Goal: Task Accomplishment & Management: Manage account settings

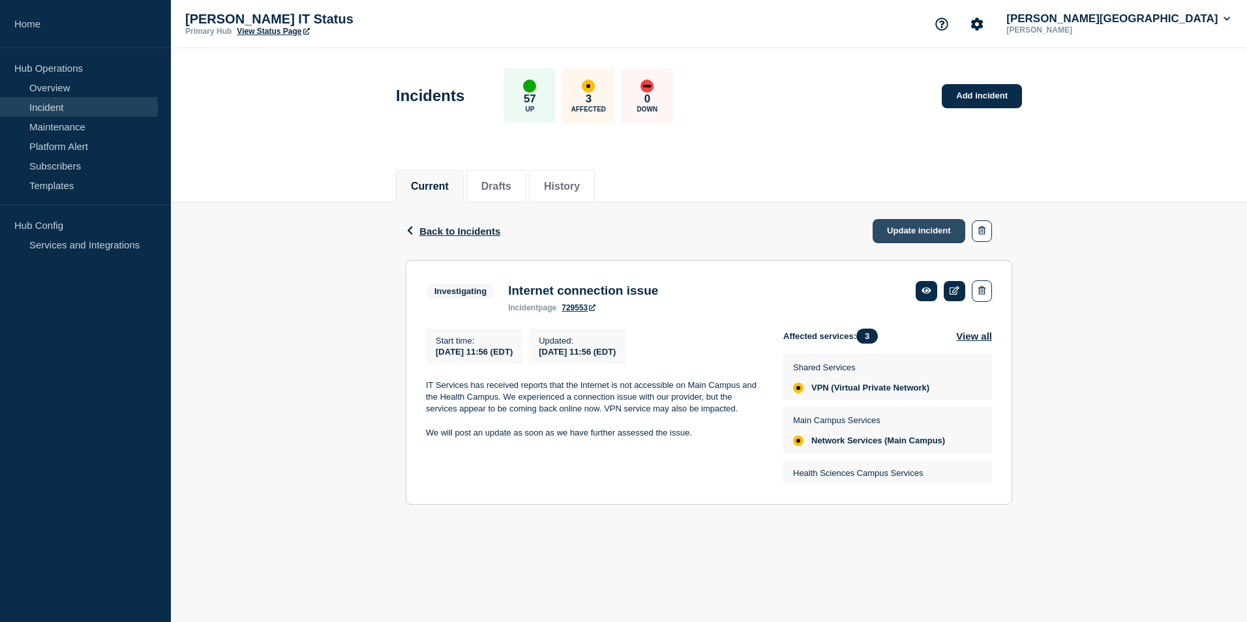
click at [903, 233] on link "Update incident" at bounding box center [918, 231] width 93 height 24
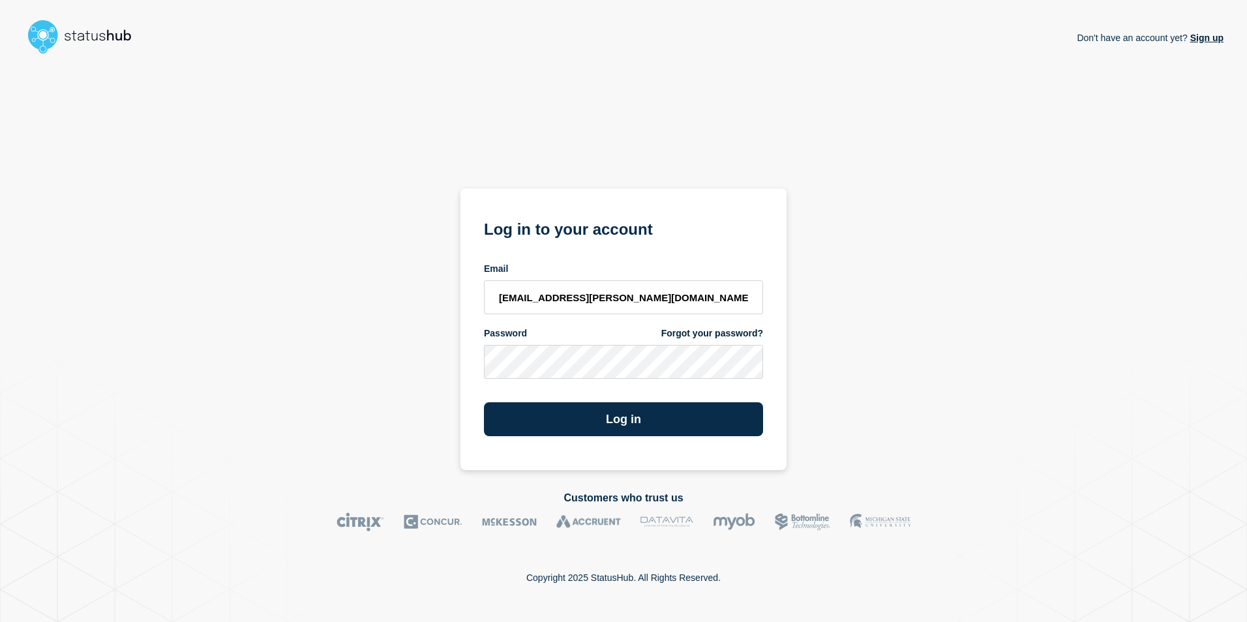
type input "kwhitted@campbell.edu"
click at [603, 421] on button "Log in" at bounding box center [623, 419] width 279 height 34
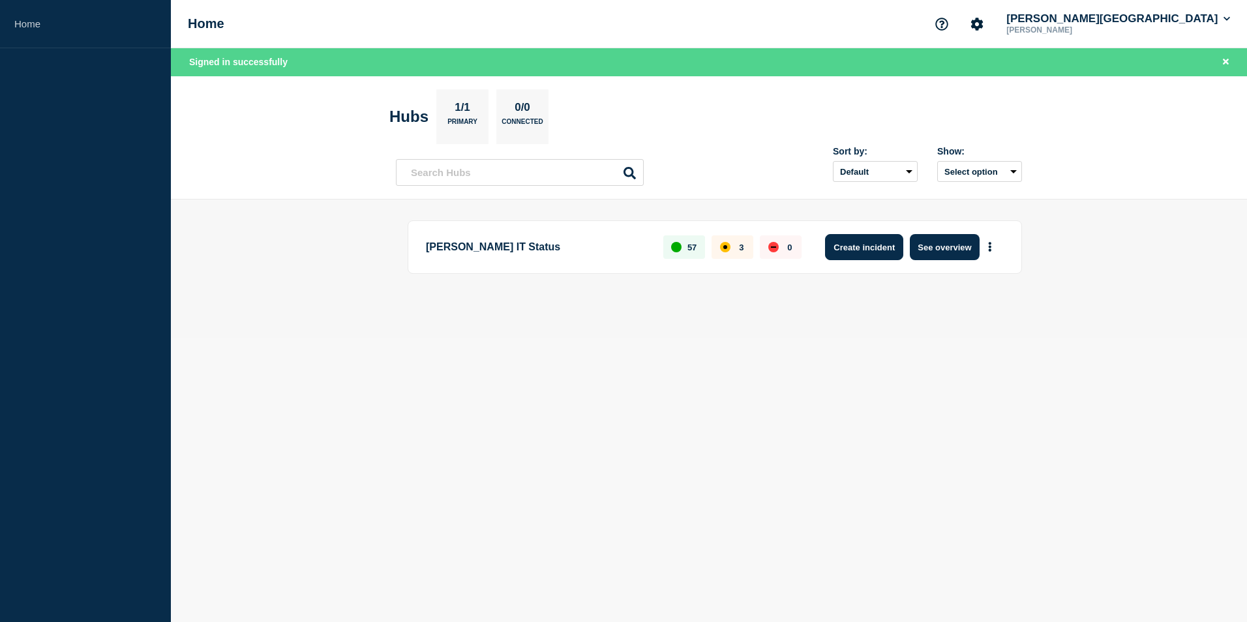
click at [844, 241] on button "Create incident" at bounding box center [864, 247] width 78 height 26
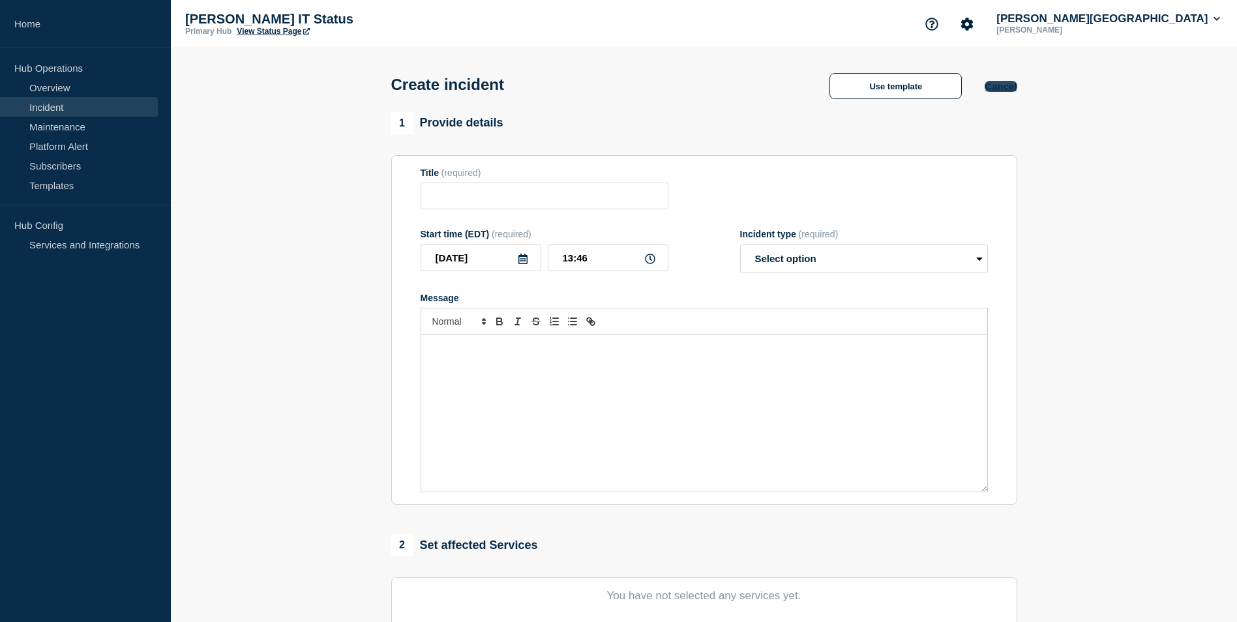
click at [1003, 85] on button "Cancel" at bounding box center [1000, 86] width 32 height 11
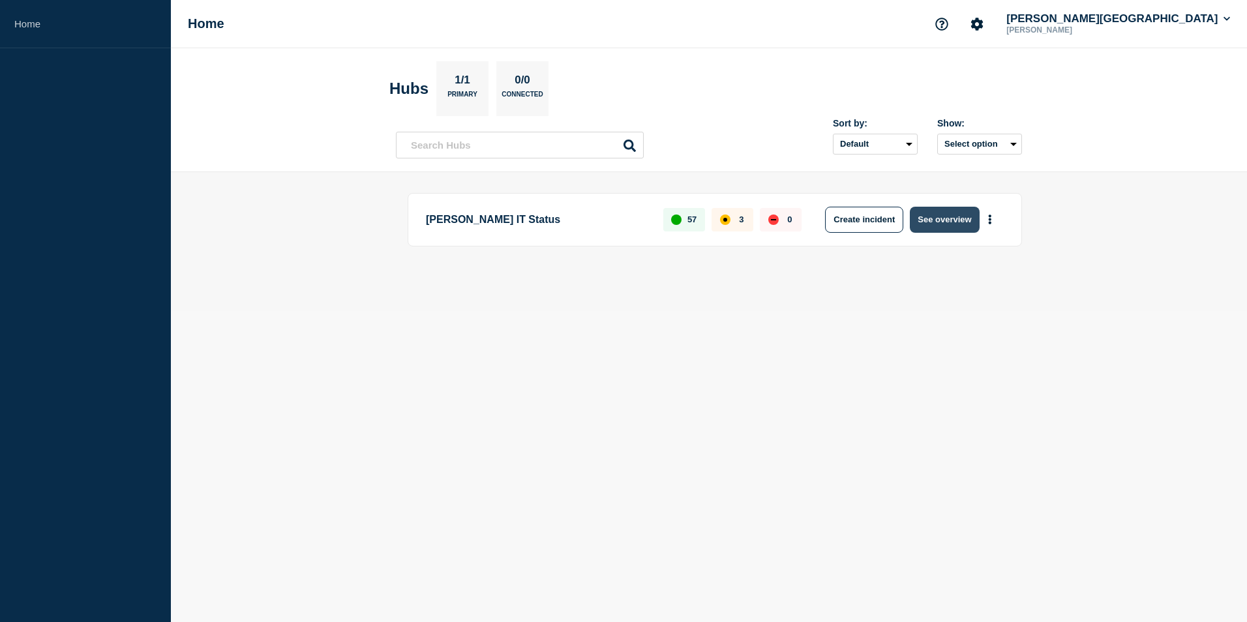
click at [949, 213] on button "See overview" at bounding box center [944, 220] width 69 height 26
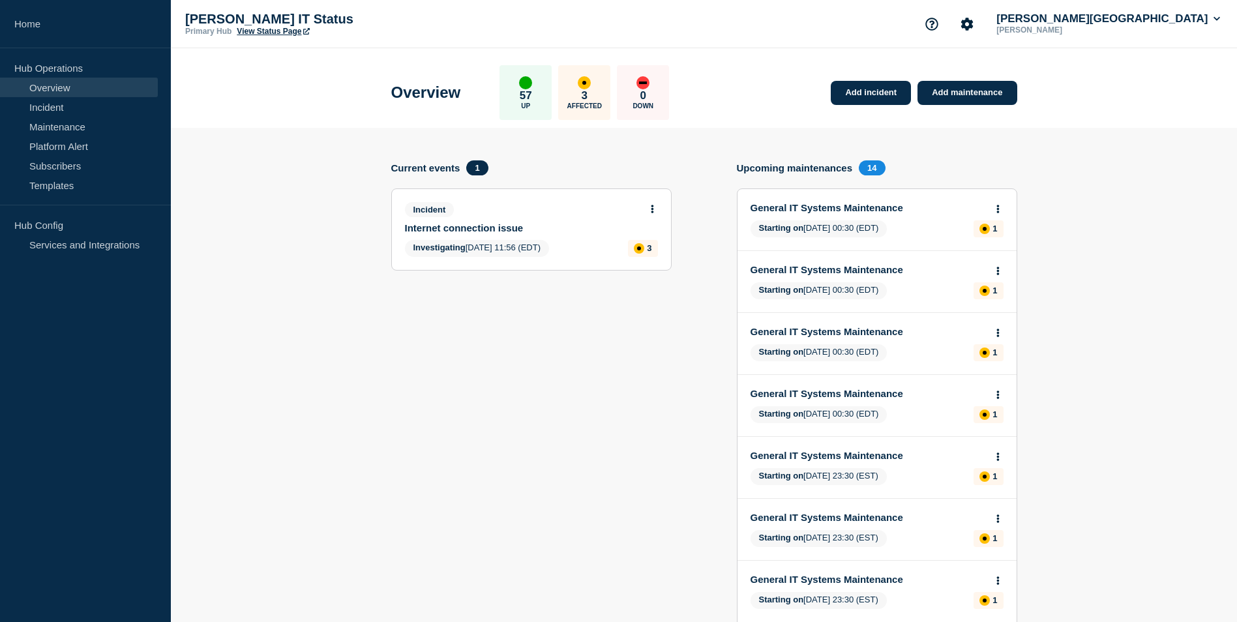
click at [651, 211] on icon at bounding box center [652, 209] width 3 height 8
click at [634, 256] on link "Update incident" at bounding box center [651, 257] width 63 height 10
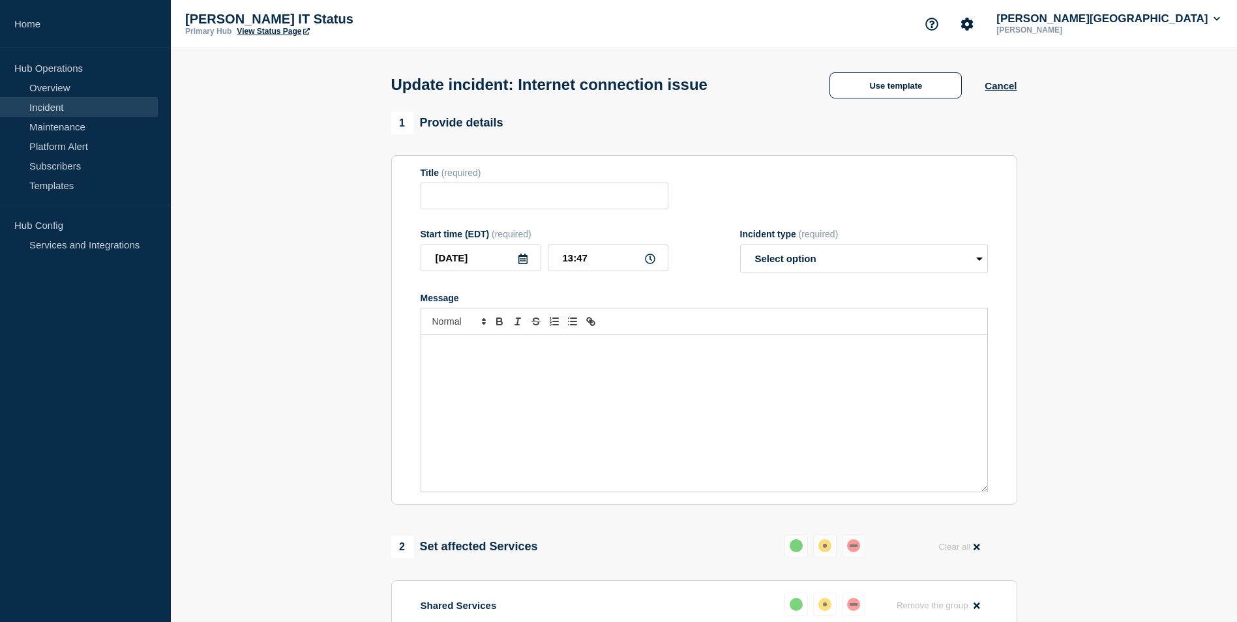
type input "Internet connection issue"
click at [923, 263] on select "Select option Investigating Identified Monitoring Resolved" at bounding box center [864, 258] width 248 height 29
select select "resolved"
click at [740, 247] on select "Select option Investigating Identified Monitoring Resolved" at bounding box center [864, 258] width 248 height 29
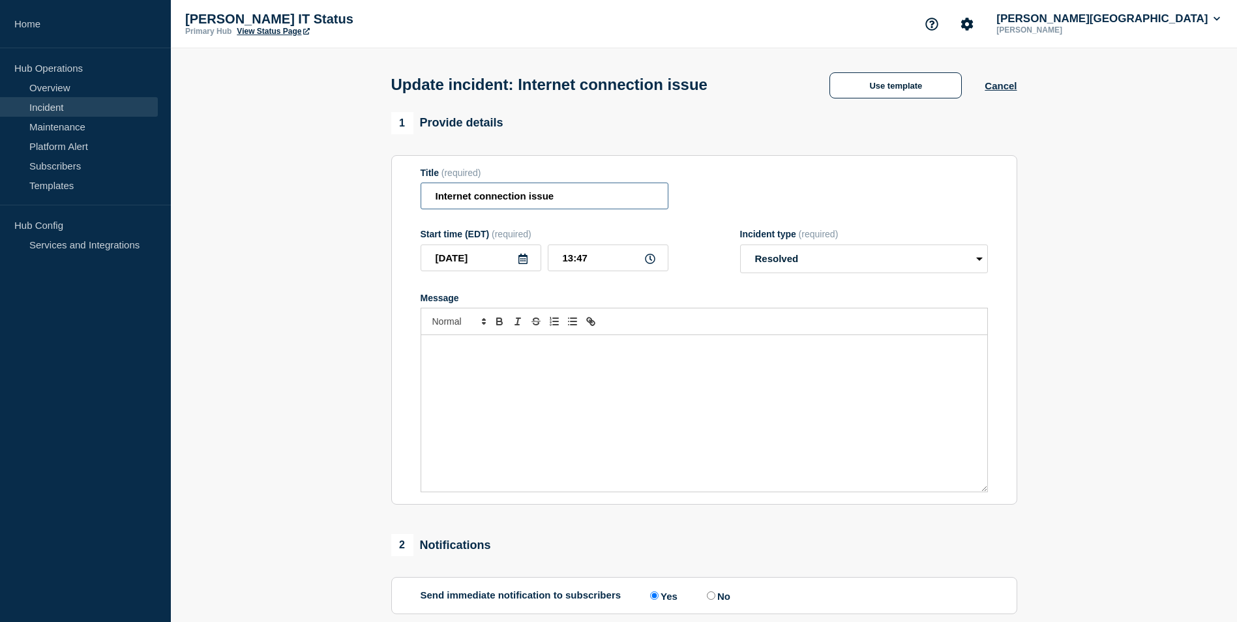
click at [596, 197] on input "Internet connection issue" at bounding box center [545, 196] width 248 height 27
type input "Internet connection issue - RESOLVED"
click at [906, 98] on button "Use template" at bounding box center [895, 85] width 132 height 26
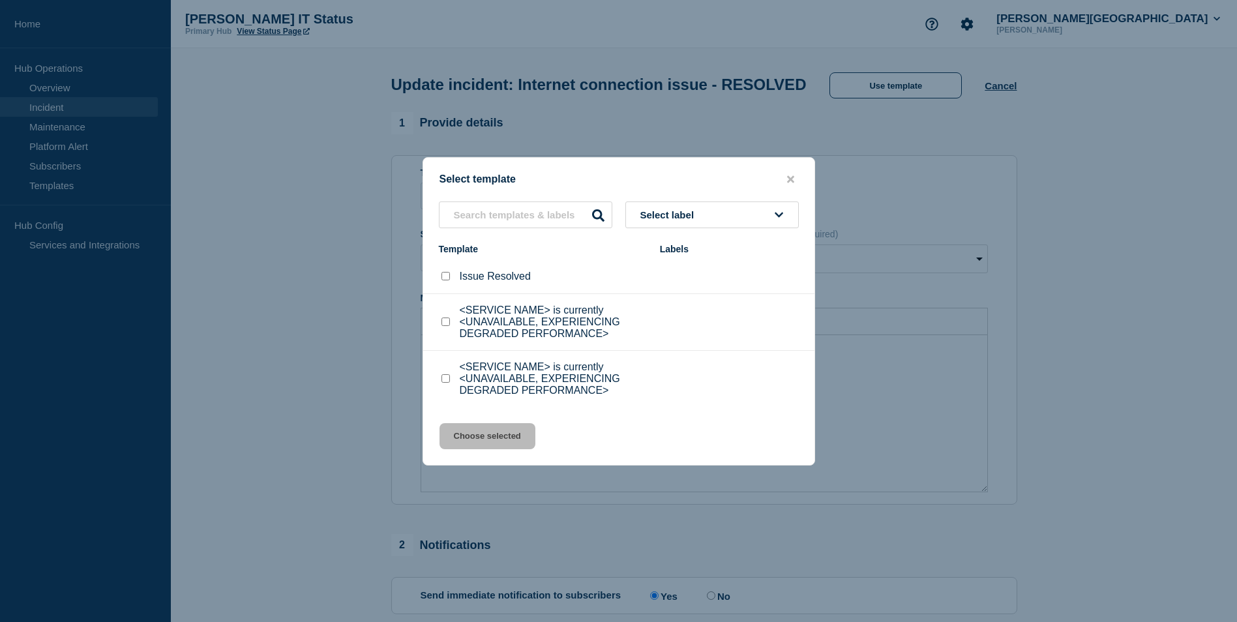
click at [441, 322] on input "<SERVICE NAME> is currently <UNAVAILABLE, EXPERIENCING DEGRADED PERFORMANCE> ch…" at bounding box center [445, 322] width 8 height 8
checkbox input "true"
click at [482, 439] on button "Choose selected" at bounding box center [487, 436] width 96 height 26
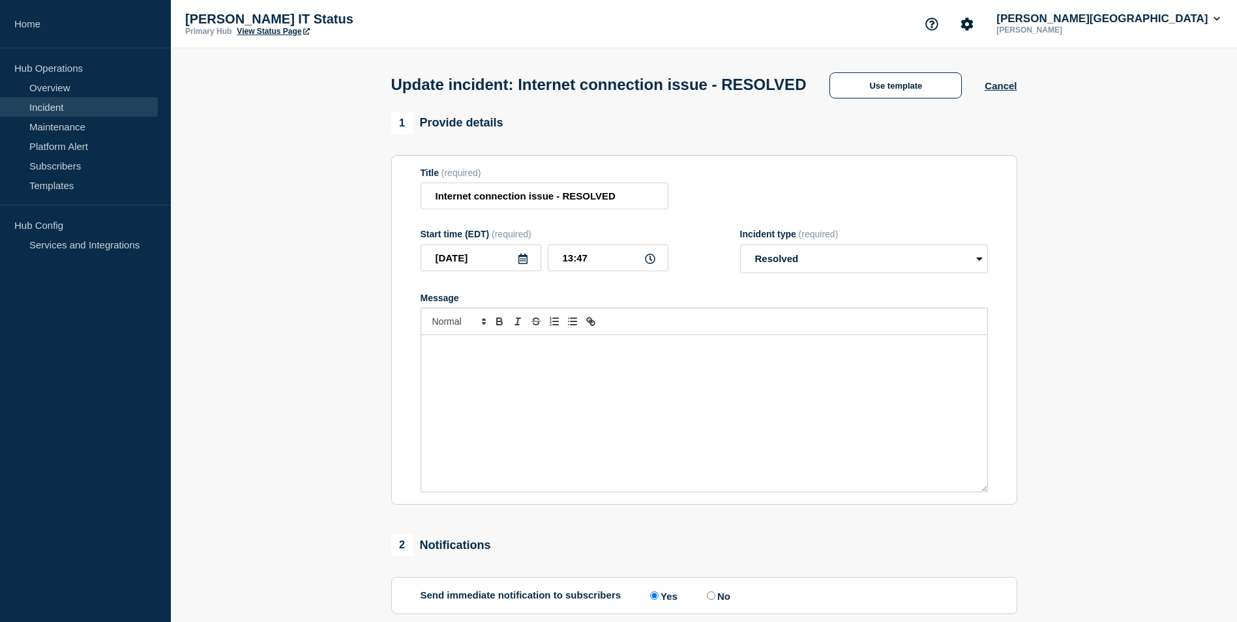
select select "investigating"
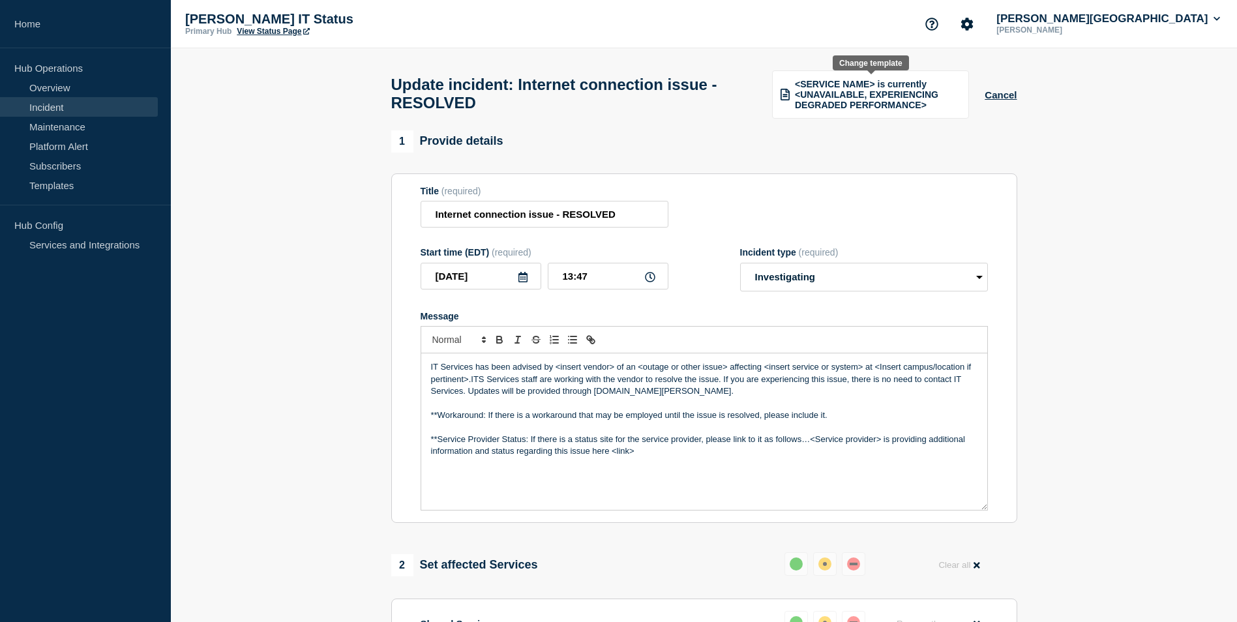
click at [923, 98] on span "<SERVICE NAME> is currently <UNAVAILABLE, EXPERIENCING DEGRADED PERFORMANCE>" at bounding box center [878, 94] width 166 height 31
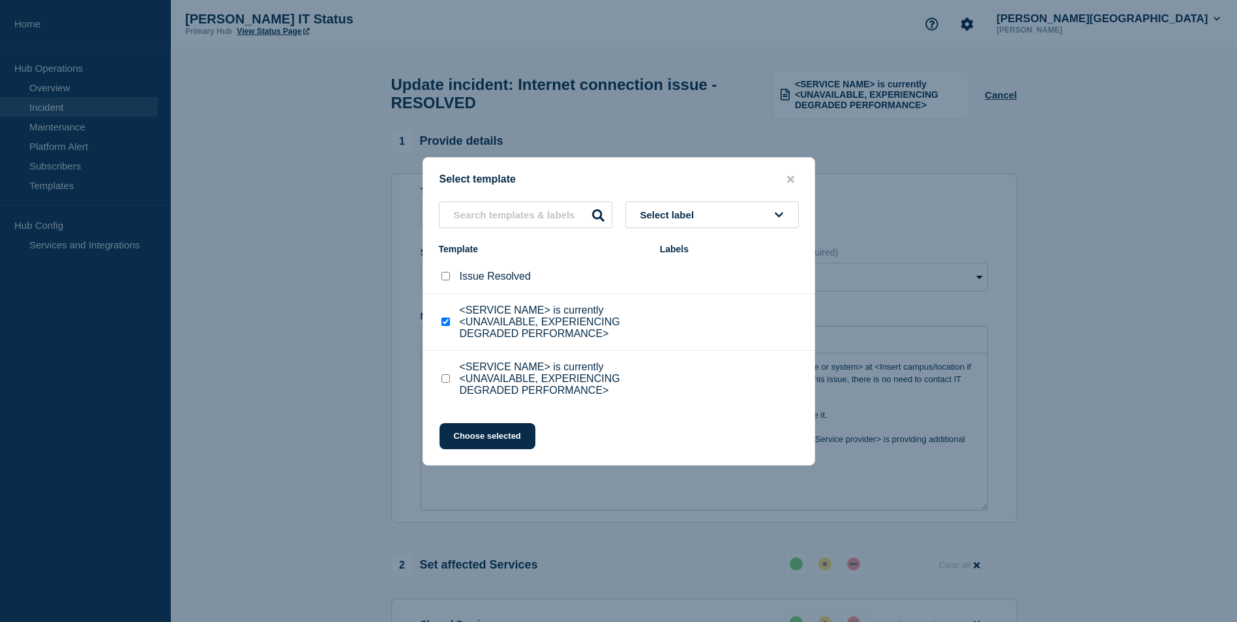
click at [705, 221] on button "Select label" at bounding box center [711, 214] width 173 height 27
click at [450, 280] on div at bounding box center [445, 276] width 13 height 13
click at [447, 280] on input "Issue Resolved checkbox" at bounding box center [445, 276] width 8 height 8
checkbox input "true"
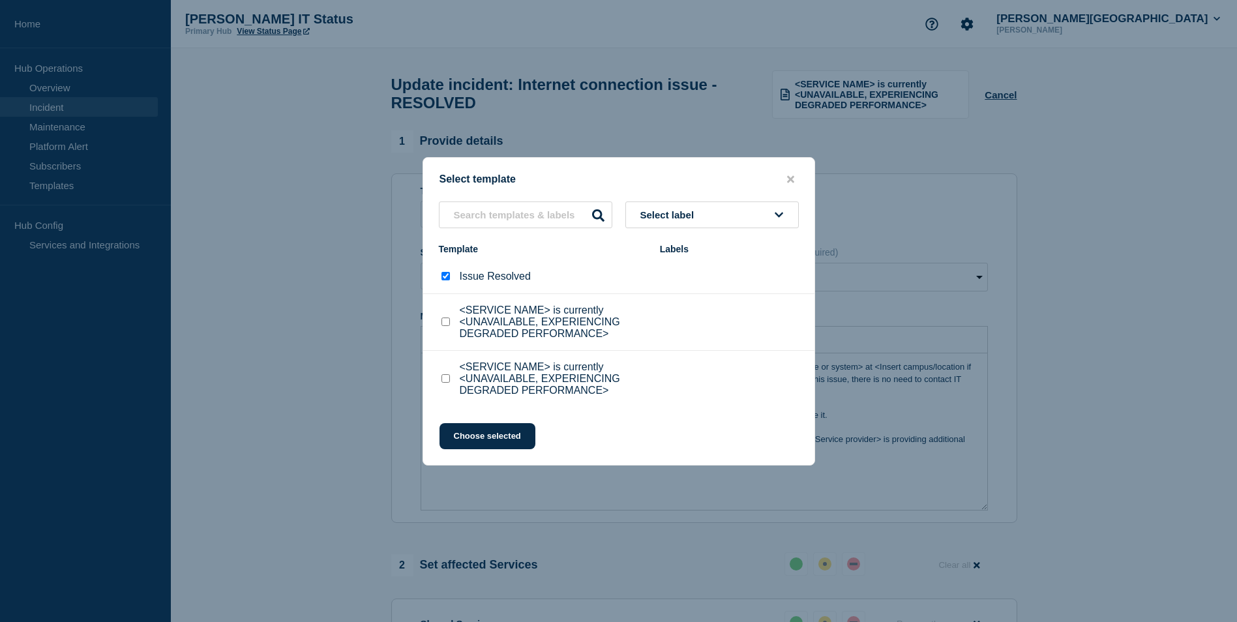
checkbox input "false"
click at [477, 437] on button "Choose selected" at bounding box center [487, 436] width 96 height 26
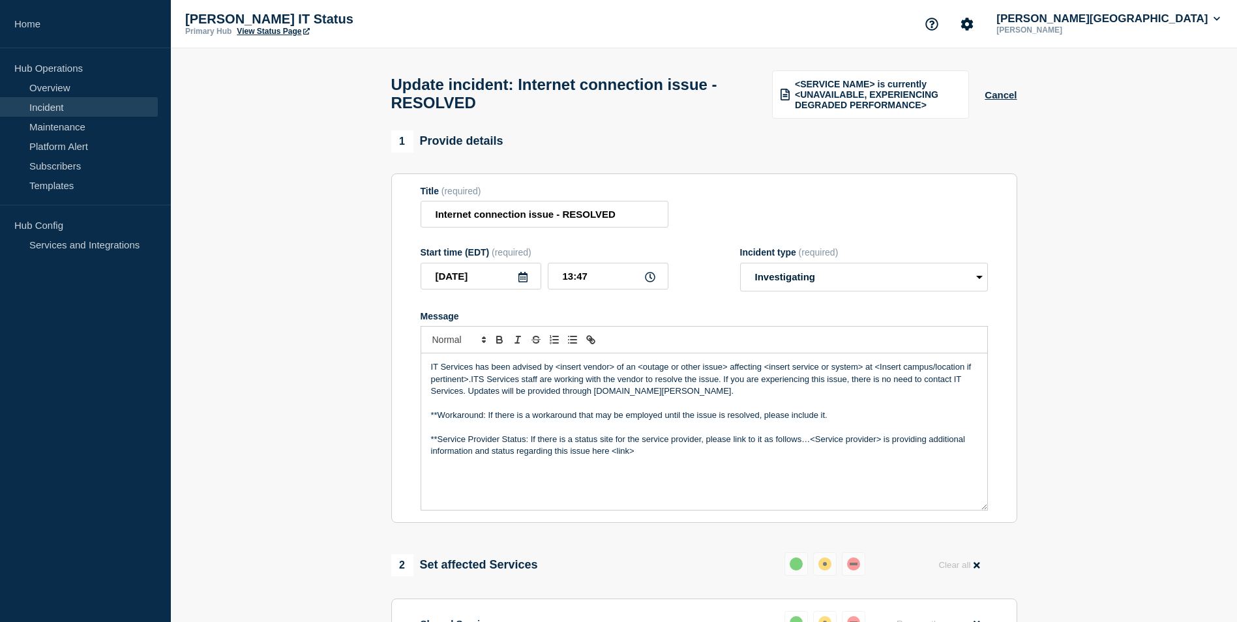
select select "resolved"
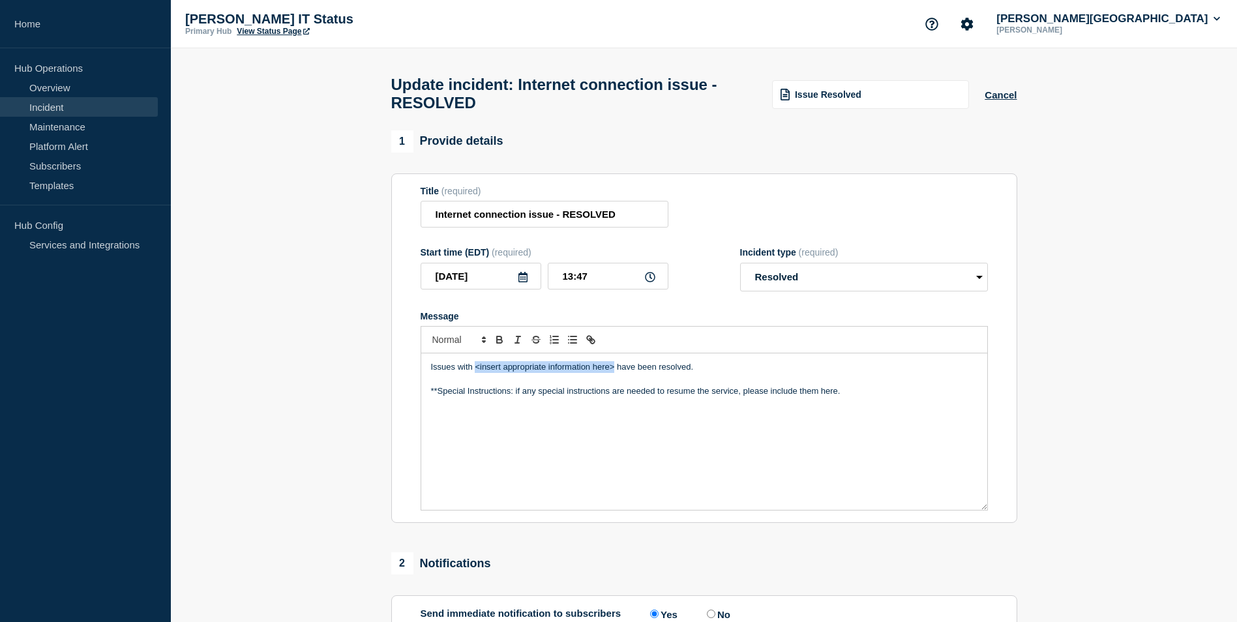
drag, startPoint x: 615, startPoint y: 372, endPoint x: 476, endPoint y: 374, distance: 138.9
click at [476, 373] on p "Issues with <insert appropriate information here> have been resolved." at bounding box center [704, 367] width 546 height 12
click at [580, 373] on p "Issues with the internet connection have been resolved." at bounding box center [704, 367] width 546 height 12
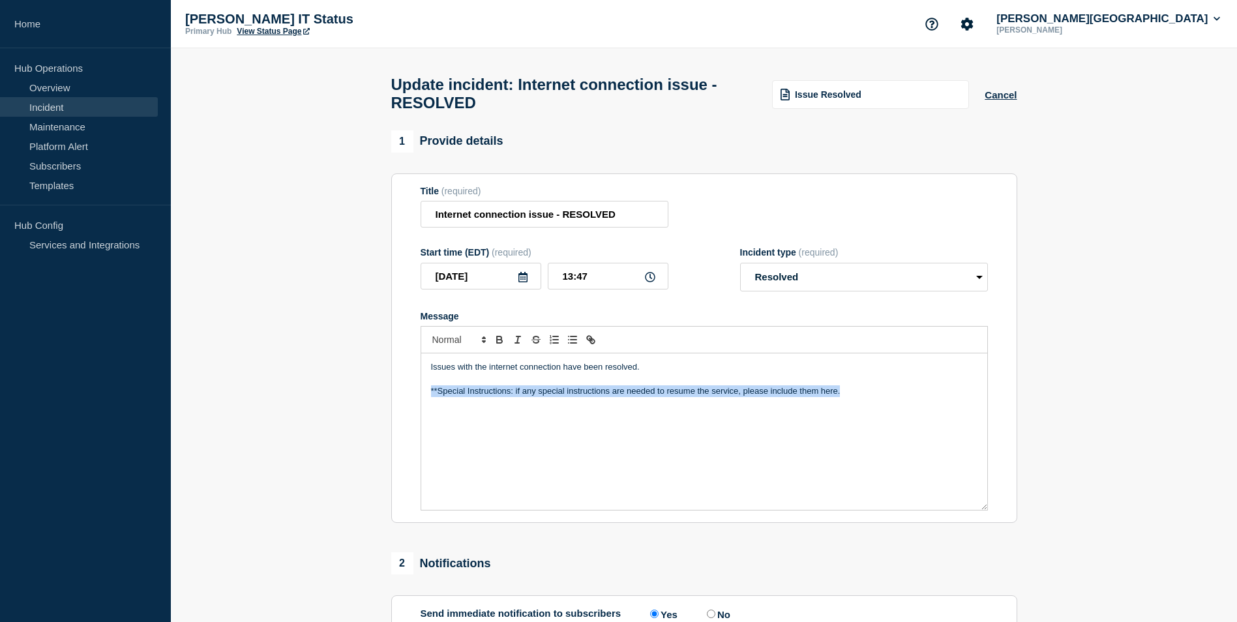
drag, startPoint x: 851, startPoint y: 398, endPoint x: 421, endPoint y: 397, distance: 430.3
click at [421, 397] on div "Issues with the internet connection have been resolved. **Special Instructions:…" at bounding box center [704, 431] width 566 height 156
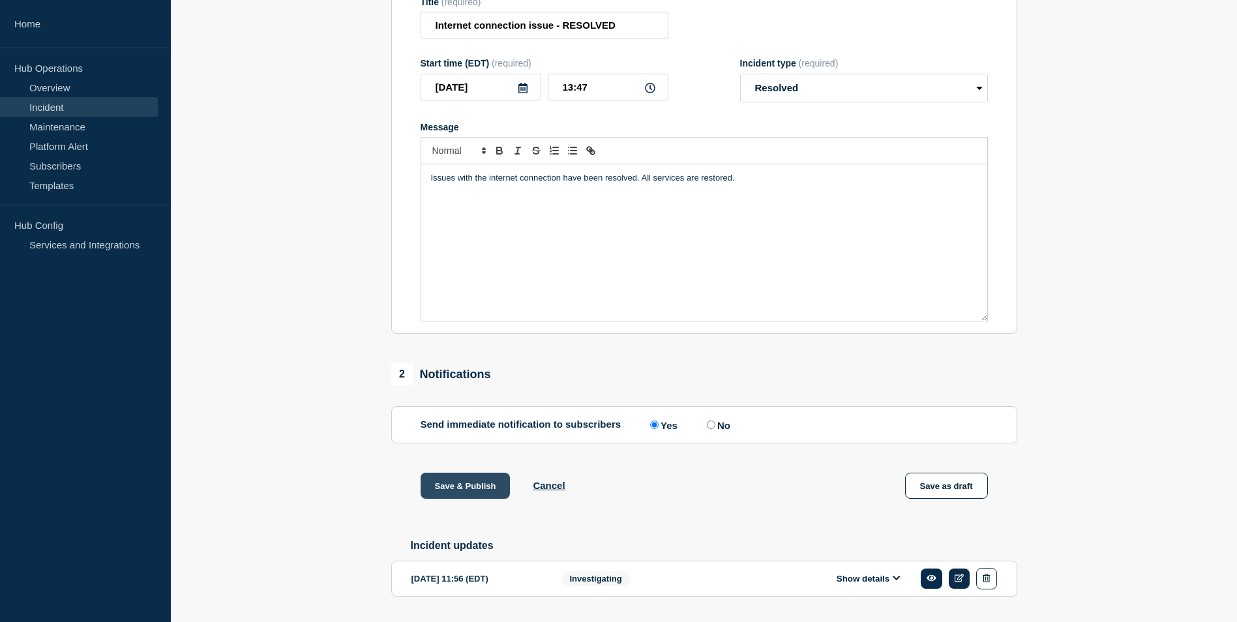
scroll to position [234, 0]
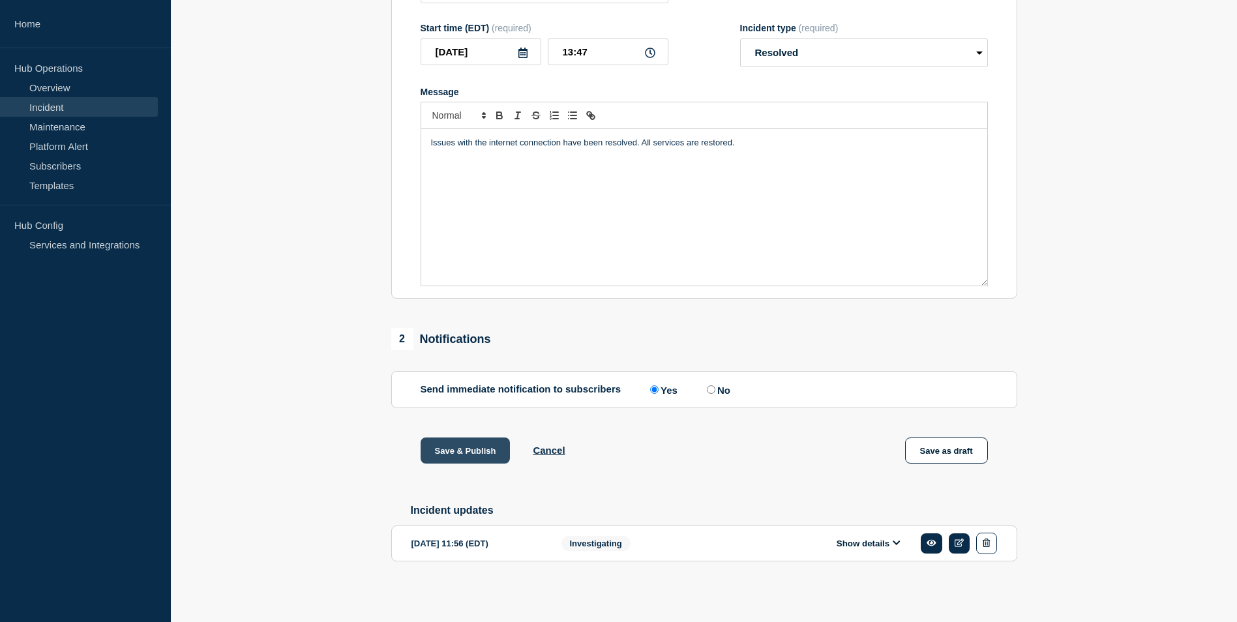
click at [461, 437] on button "Save & Publish" at bounding box center [466, 450] width 90 height 26
